Goal: Find specific page/section: Find specific page/section

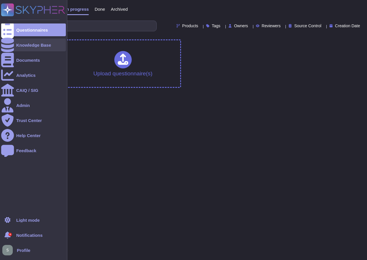
click at [5, 49] on div at bounding box center [7, 45] width 13 height 13
